Goal: Find specific page/section: Find specific page/section

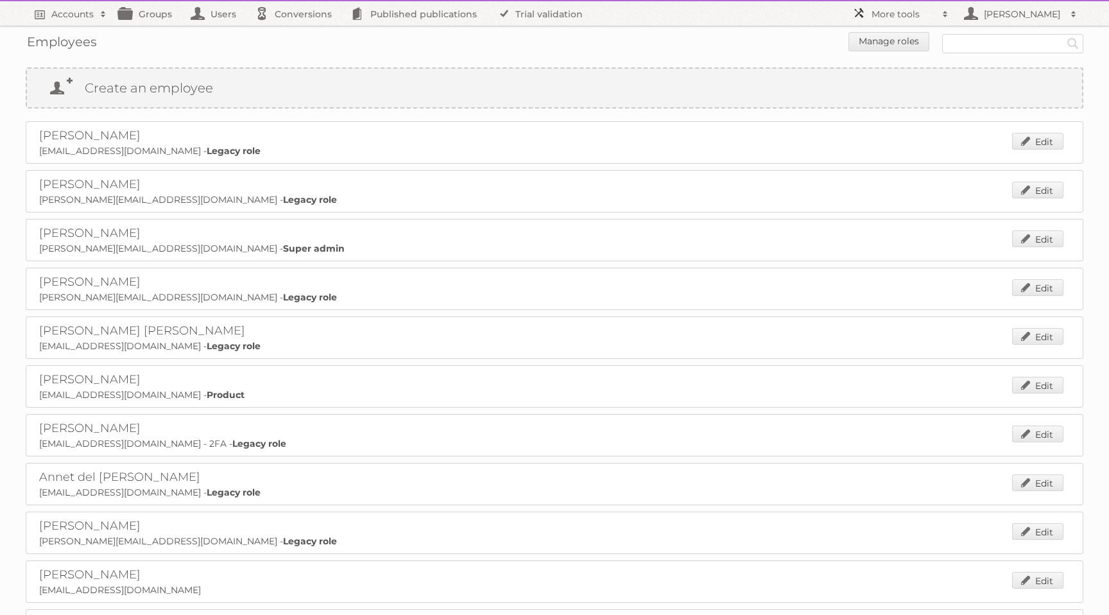
click at [900, 13] on h2 "More tools" at bounding box center [903, 14] width 64 height 13
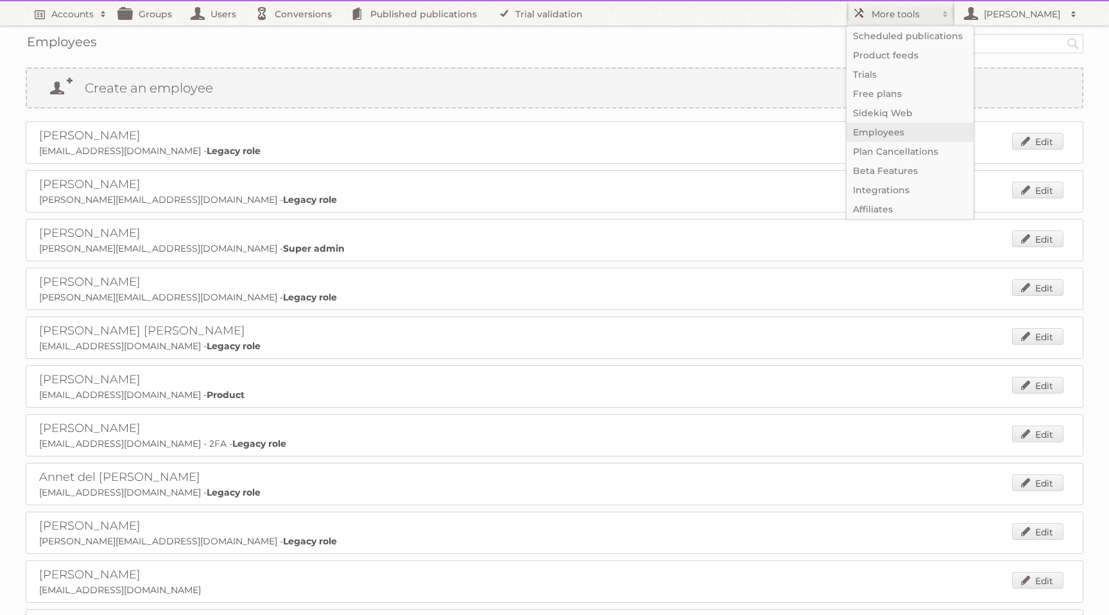
click at [939, 137] on link "Employees" at bounding box center [909, 132] width 127 height 19
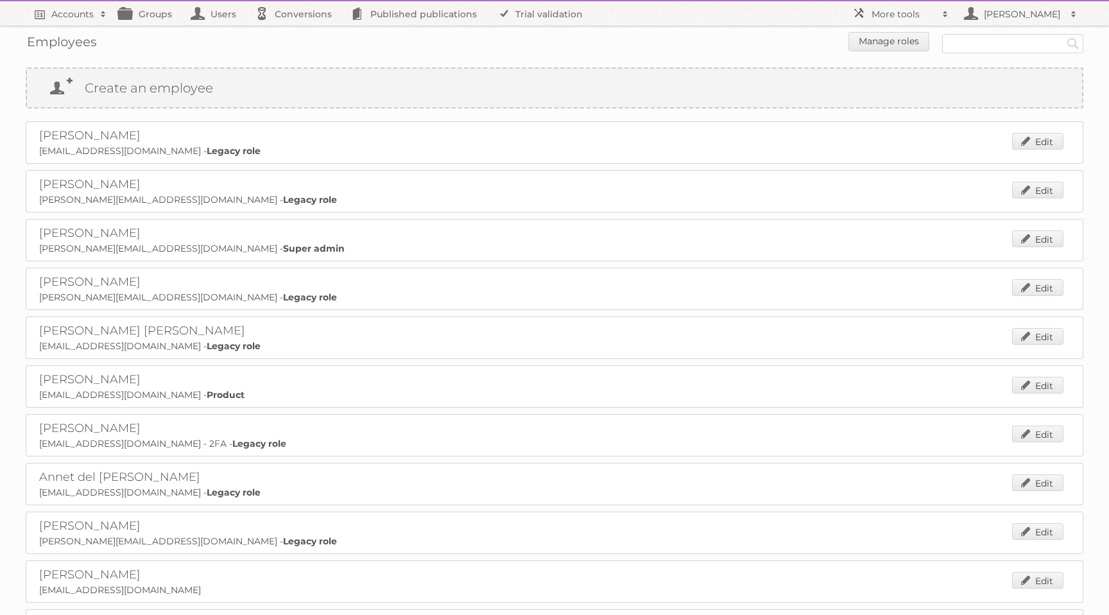
click at [904, 26] on div "Employees Manage roles Search" at bounding box center [554, 43] width 1057 height 35
click at [912, 16] on h2 "More tools" at bounding box center [903, 14] width 64 height 13
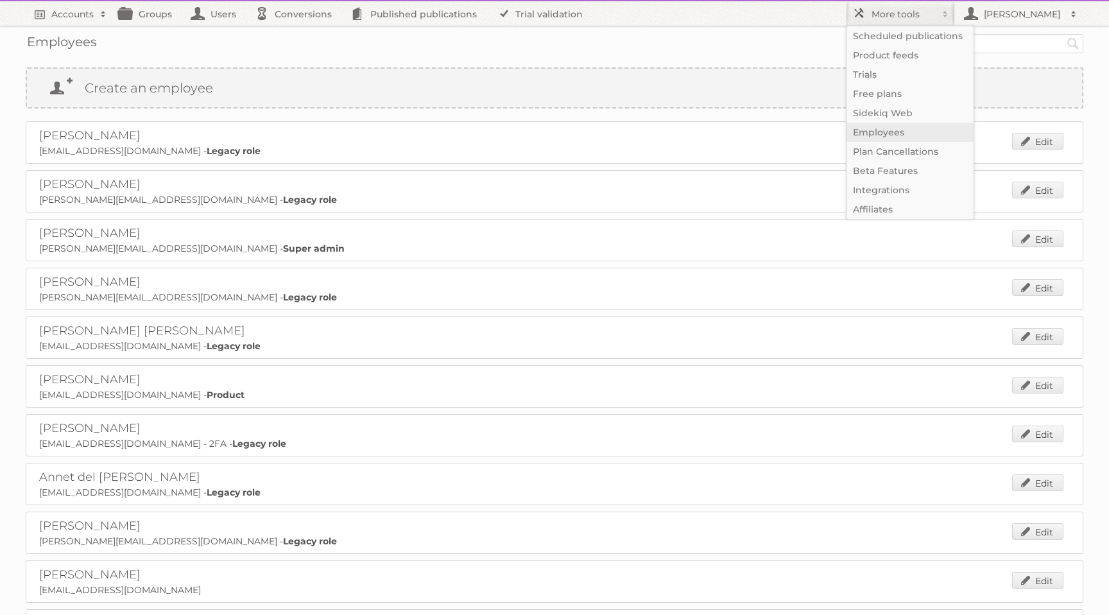
click at [921, 130] on link "Employees" at bounding box center [909, 132] width 127 height 19
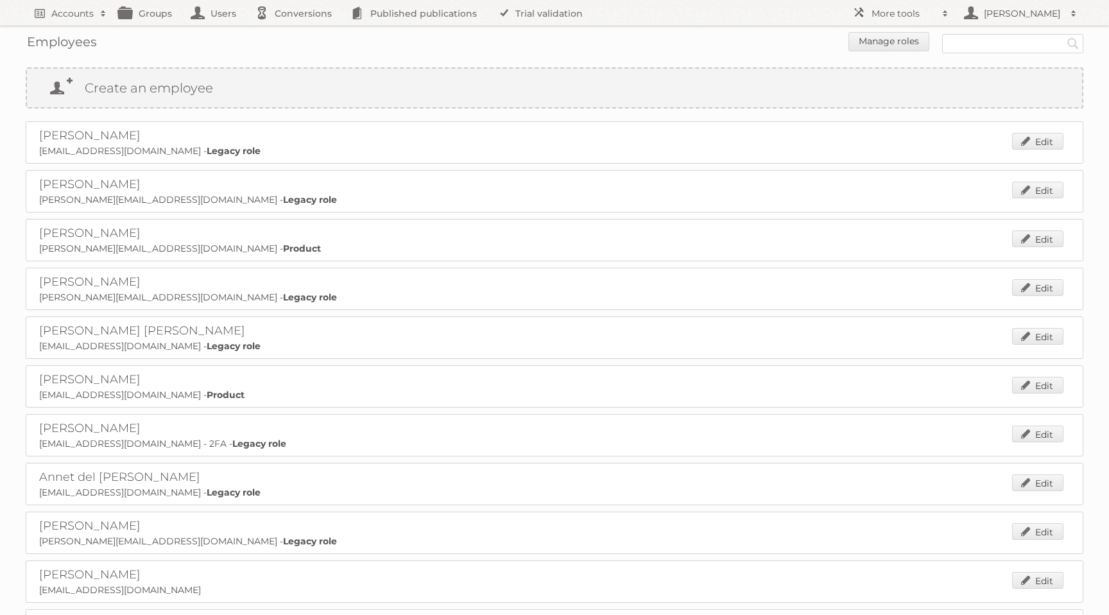
click at [506, 250] on p "alejandro@publitas.com - Product" at bounding box center [554, 249] width 1030 height 12
click at [690, 46] on form "Manage roles Search" at bounding box center [554, 43] width 1057 height 22
click at [787, 28] on div "Employees Manage roles Search" at bounding box center [554, 43] width 1057 height 35
